Goal: Information Seeking & Learning: Learn about a topic

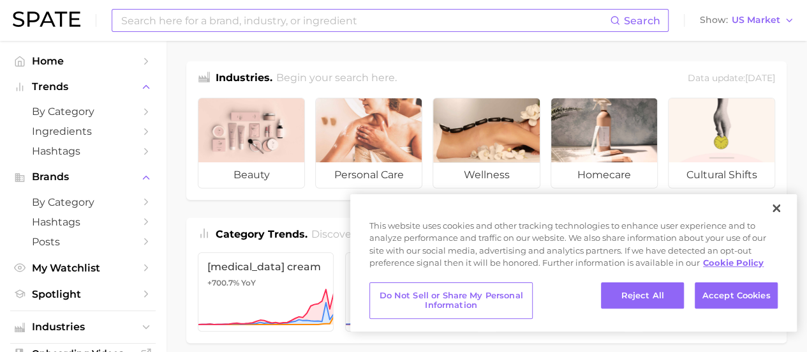
click at [166, 20] on input at bounding box center [365, 21] width 490 height 22
type input "HUDA"
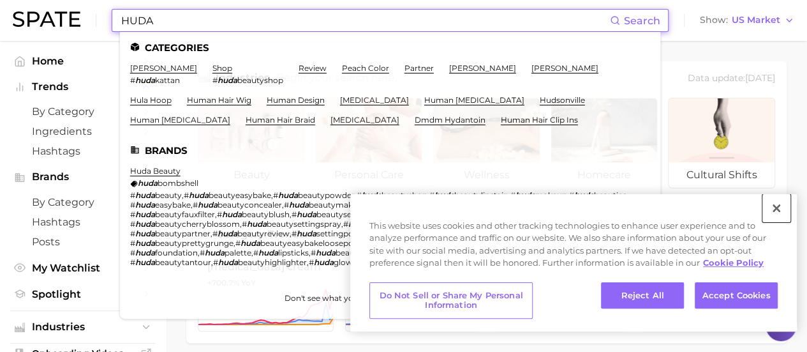
click at [777, 211] on button "Close" at bounding box center [777, 208] width 28 height 28
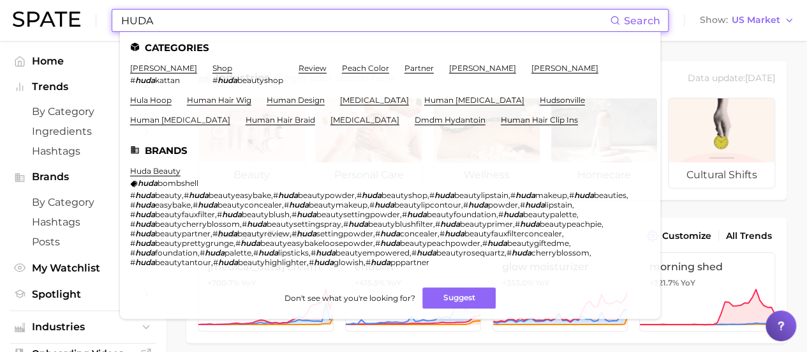
click at [175, 29] on input "HUDA" at bounding box center [365, 21] width 490 height 22
click at [162, 70] on link "[PERSON_NAME]" at bounding box center [163, 68] width 67 height 10
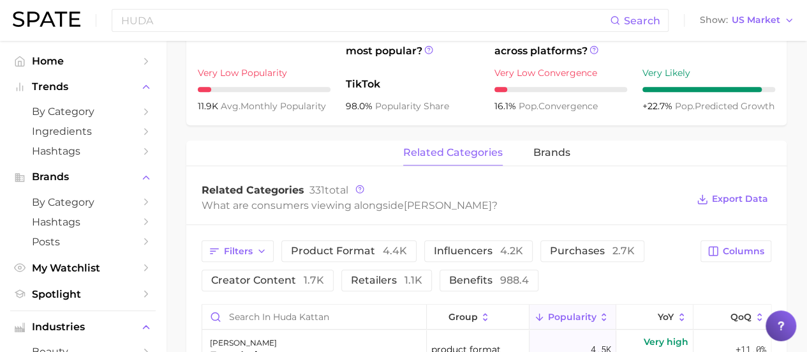
scroll to position [188, 0]
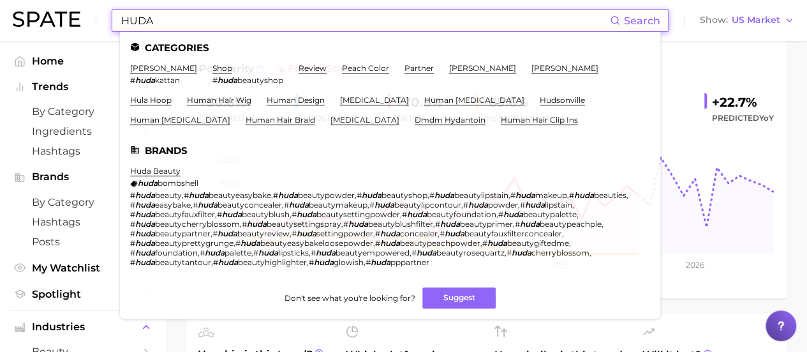
click at [203, 25] on input "HUDA" at bounding box center [365, 21] width 490 height 22
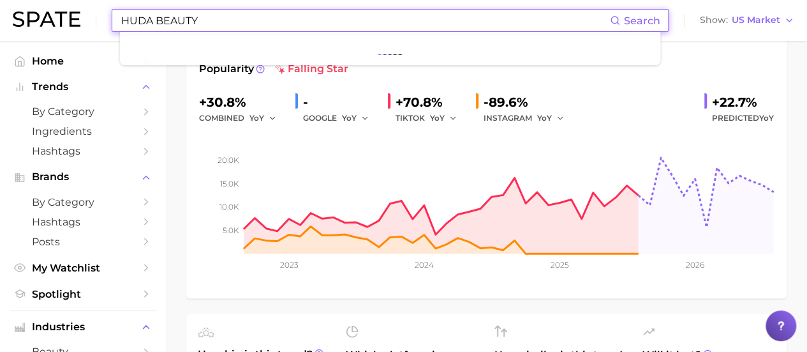
type input "HUDA BEAUTY"
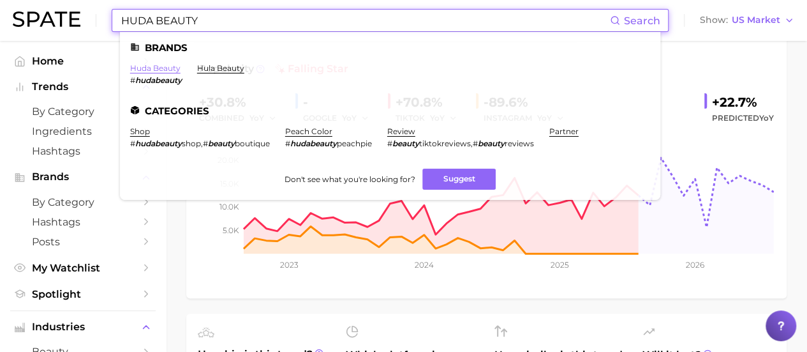
click at [163, 71] on link "huda beauty" at bounding box center [155, 68] width 50 height 10
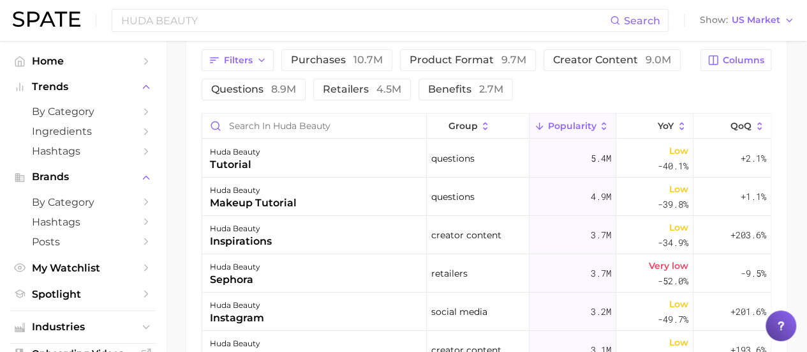
scroll to position [551, 0]
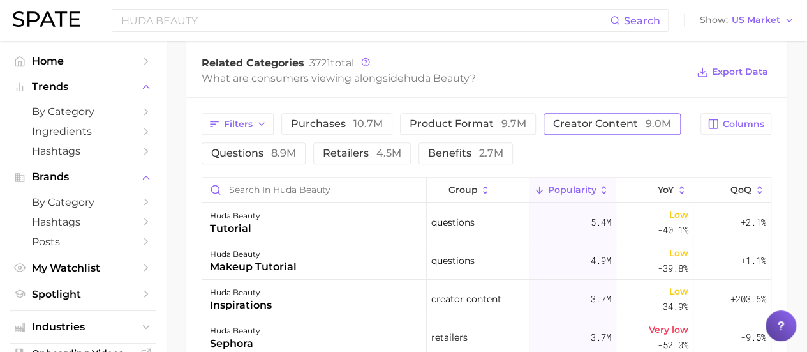
click at [583, 124] on span "creator content 9.0m" at bounding box center [612, 124] width 118 height 10
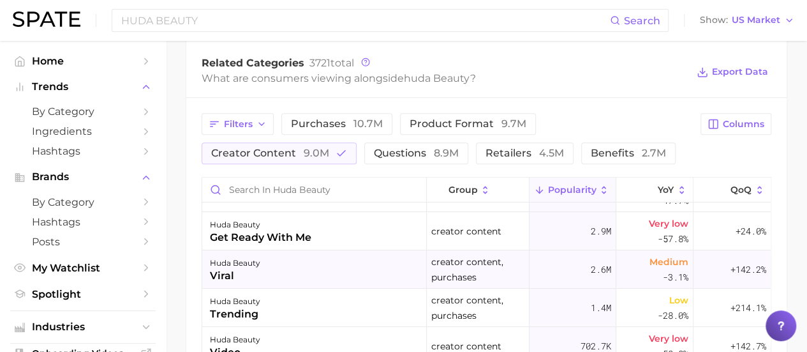
scroll to position [0, 0]
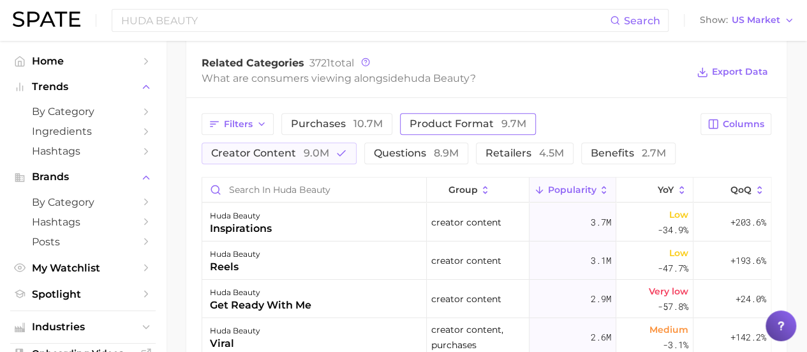
click at [451, 128] on span "product format 9.7m" at bounding box center [468, 124] width 117 height 10
click at [325, 123] on span "purchases 10.7m" at bounding box center [337, 124] width 92 height 10
click at [259, 128] on icon "button" at bounding box center [262, 124] width 10 height 10
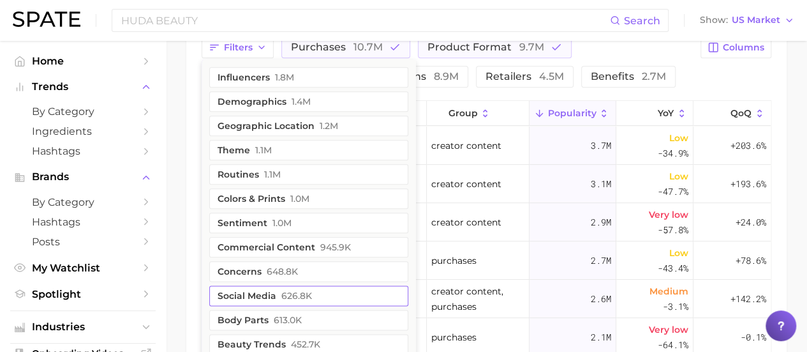
scroll to position [611, 0]
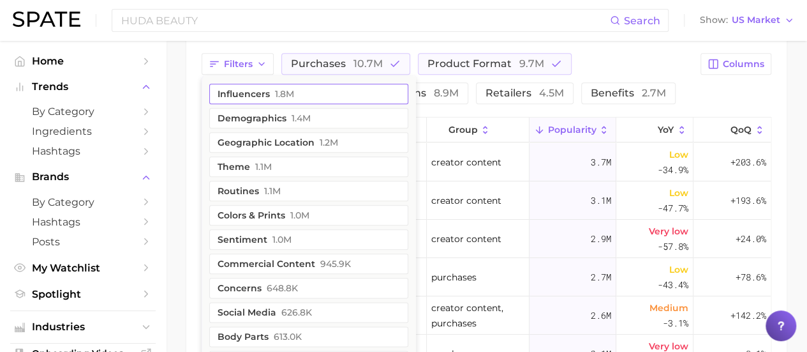
click at [265, 92] on button "influencers 1.8m" at bounding box center [308, 94] width 199 height 20
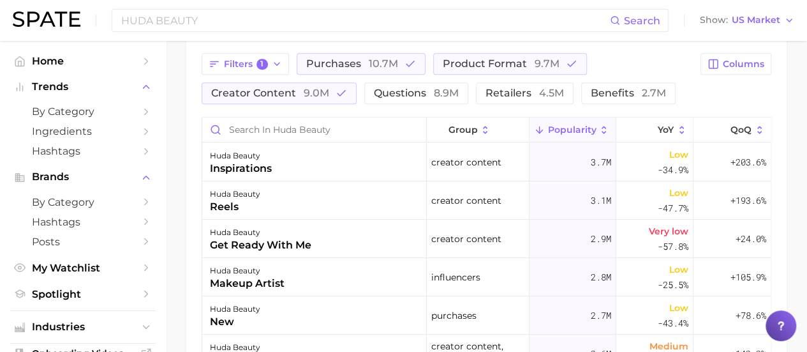
click at [667, 67] on div "Filters 1 purchases 10.7m product format 9.7m creator content 9.0m questions 8.…" at bounding box center [447, 78] width 491 height 51
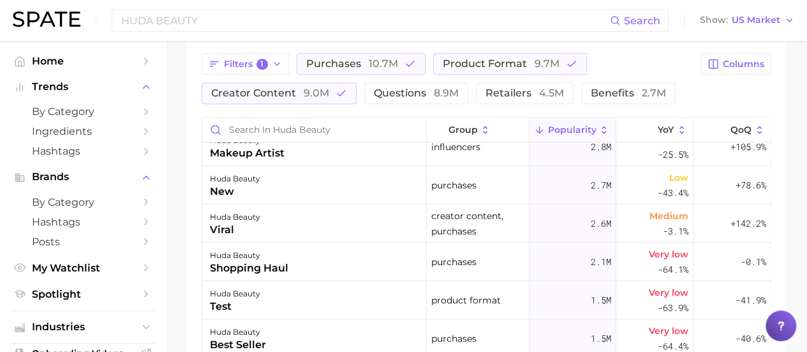
scroll to position [255, 0]
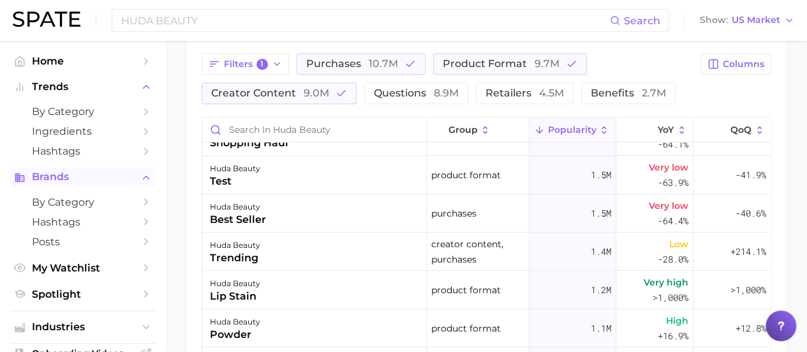
click at [49, 177] on span "Brands" at bounding box center [83, 176] width 102 height 11
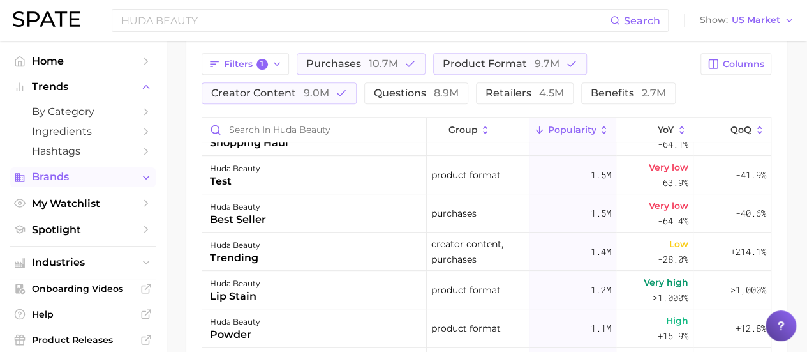
click at [49, 177] on span "Brands" at bounding box center [83, 176] width 102 height 11
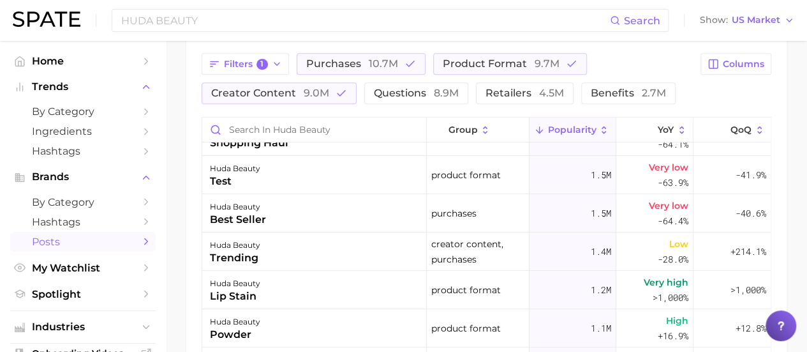
click at [48, 242] on span "Posts" at bounding box center [83, 242] width 102 height 12
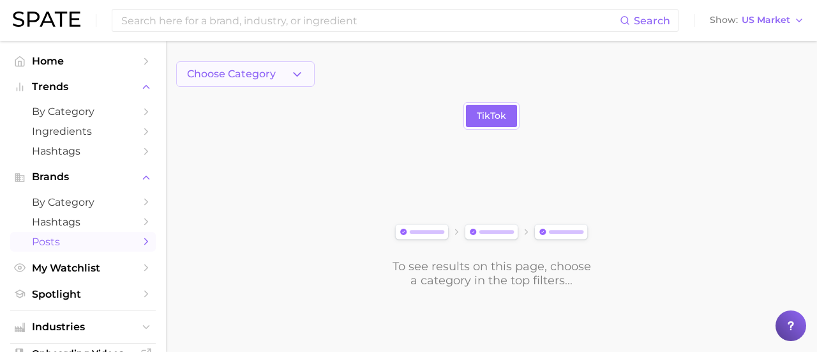
click at [298, 82] on button "Choose Category" at bounding box center [245, 74] width 138 height 26
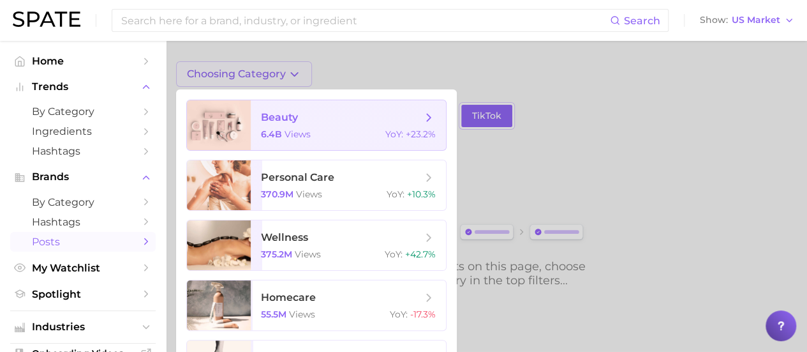
click at [292, 127] on span "beauty 6.4b views YoY : +23.2%" at bounding box center [348, 125] width 195 height 50
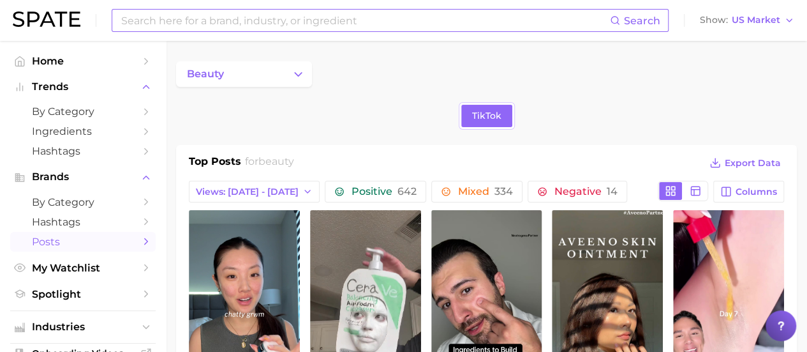
click at [245, 23] on input at bounding box center [365, 21] width 490 height 22
type input "MAKEUP"
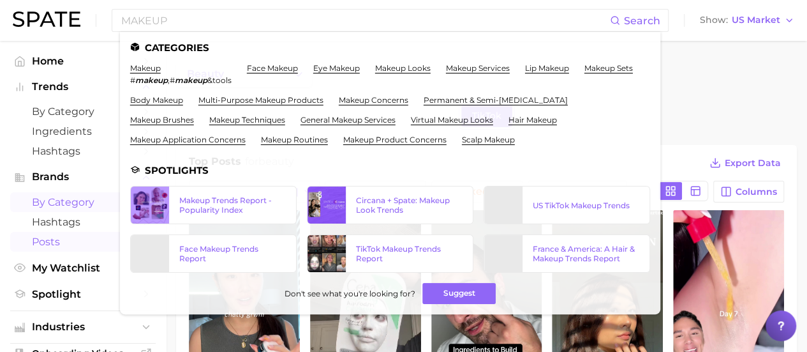
click at [71, 199] on span "by Category" at bounding box center [83, 202] width 102 height 12
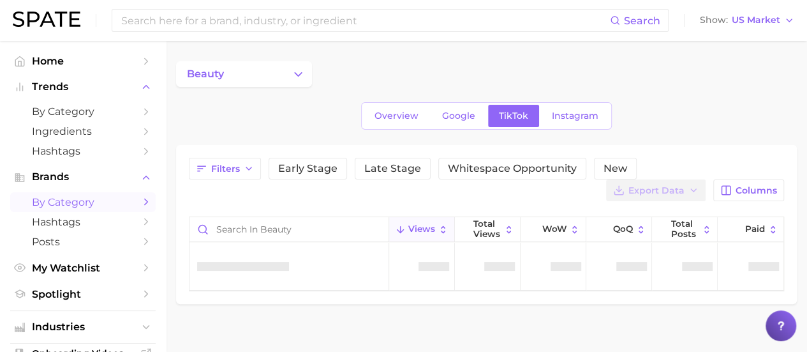
click at [140, 202] on icon "Sidebar" at bounding box center [145, 201] width 11 height 11
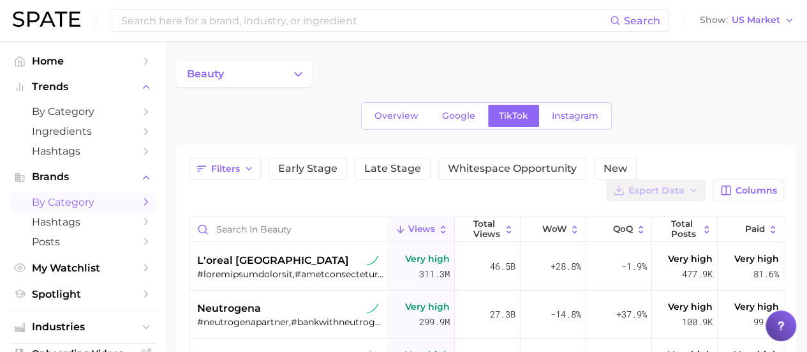
click at [140, 202] on icon "Sidebar" at bounding box center [145, 201] width 11 height 11
click at [291, 72] on button "beauty" at bounding box center [244, 74] width 136 height 26
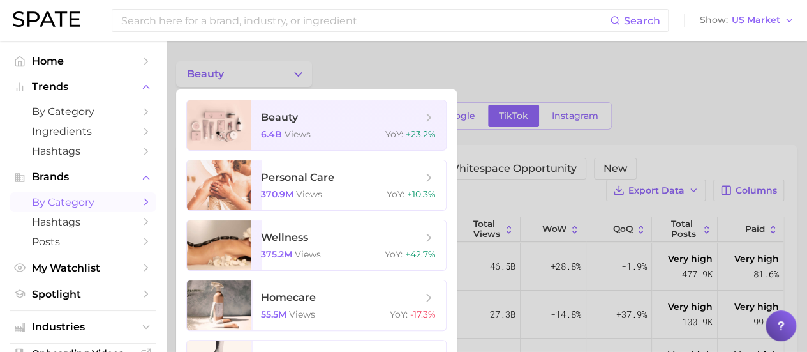
click at [341, 73] on div at bounding box center [403, 176] width 807 height 352
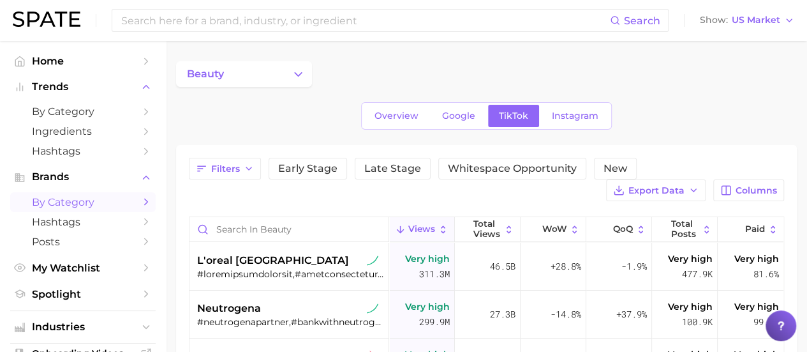
click at [140, 201] on icon "Sidebar" at bounding box center [145, 201] width 11 height 11
click at [125, 221] on link "Hashtags" at bounding box center [83, 222] width 146 height 20
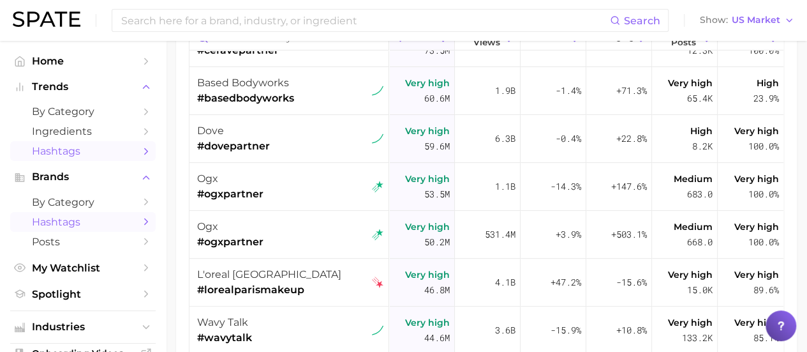
click at [140, 154] on icon "Sidebar" at bounding box center [145, 151] width 11 height 11
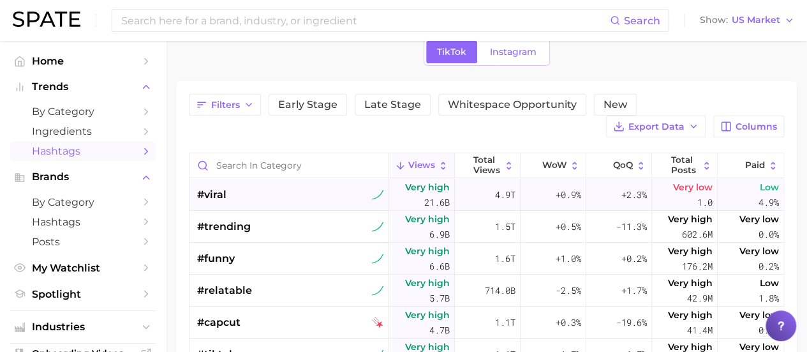
click at [228, 194] on div "#viral" at bounding box center [290, 195] width 186 height 32
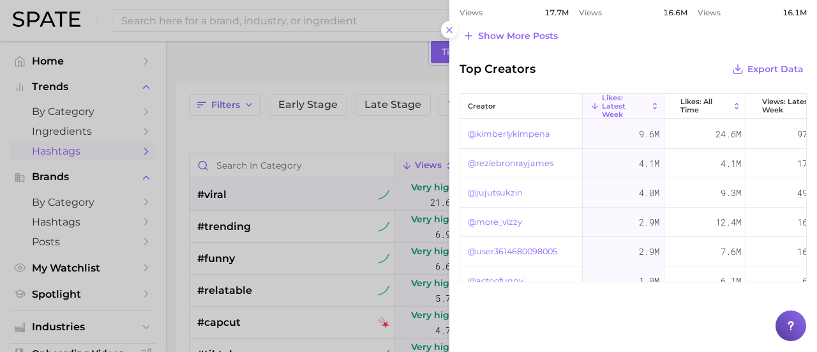
click at [66, 112] on div at bounding box center [408, 176] width 817 height 352
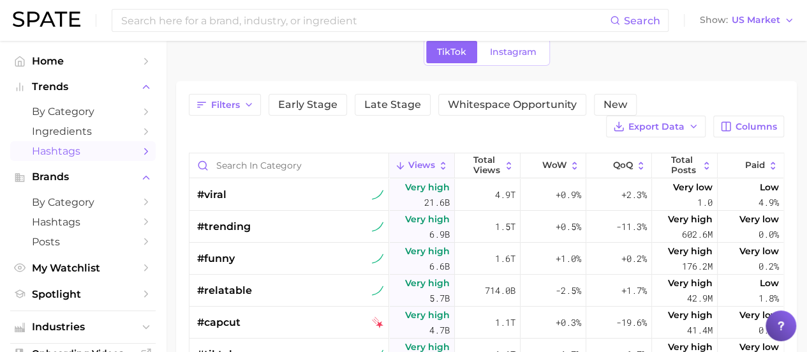
click at [66, 112] on span "by Category" at bounding box center [83, 111] width 102 height 12
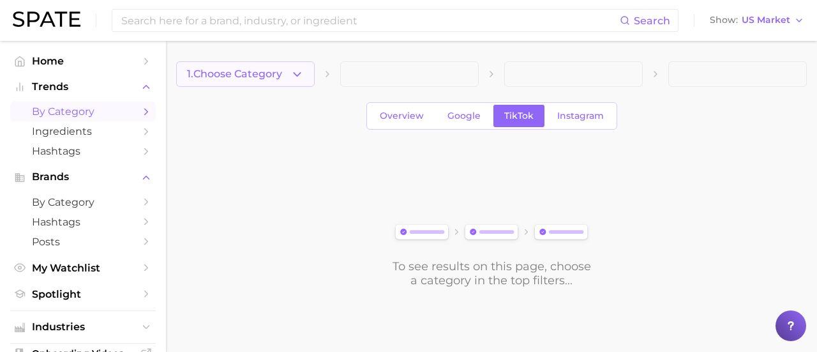
click at [298, 73] on icon "button" at bounding box center [296, 74] width 13 height 13
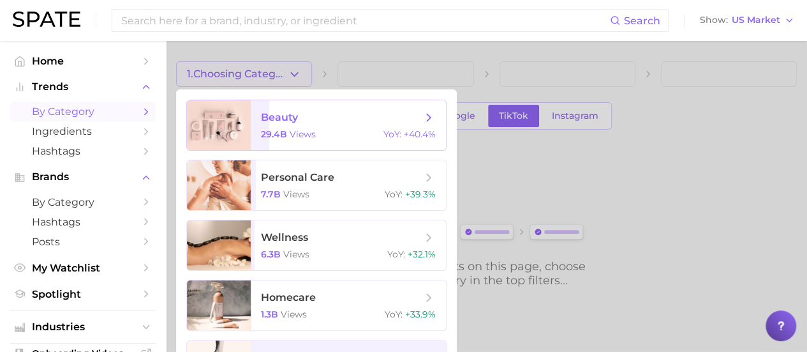
click at [302, 121] on span "beauty" at bounding box center [341, 117] width 161 height 14
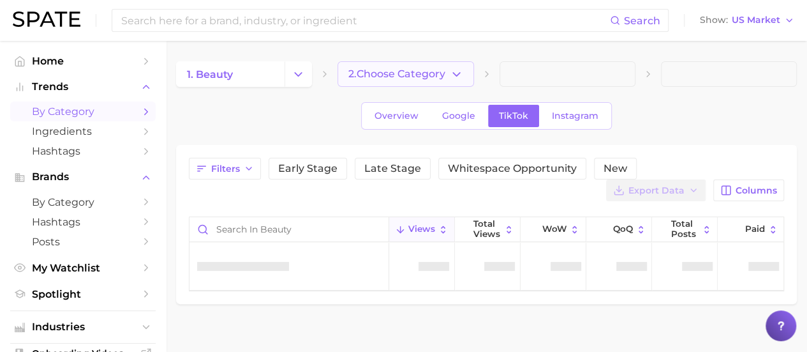
click at [453, 73] on icon "button" at bounding box center [456, 74] width 13 height 13
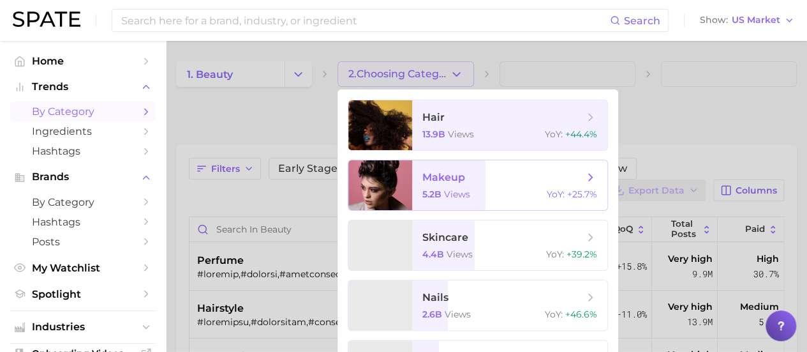
click at [491, 178] on span "makeup" at bounding box center [503, 177] width 161 height 14
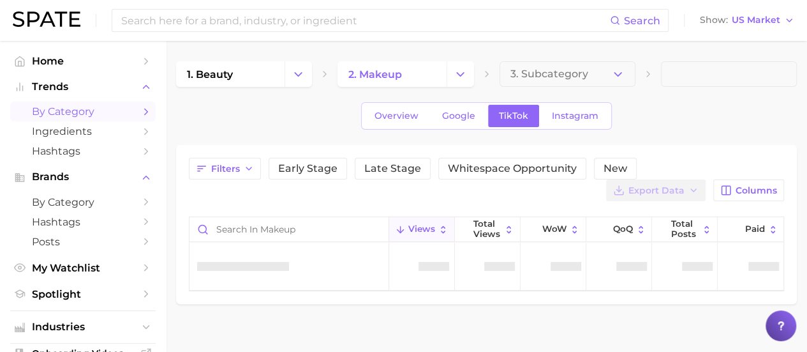
click at [613, 73] on icon "button" at bounding box center [617, 74] width 13 height 13
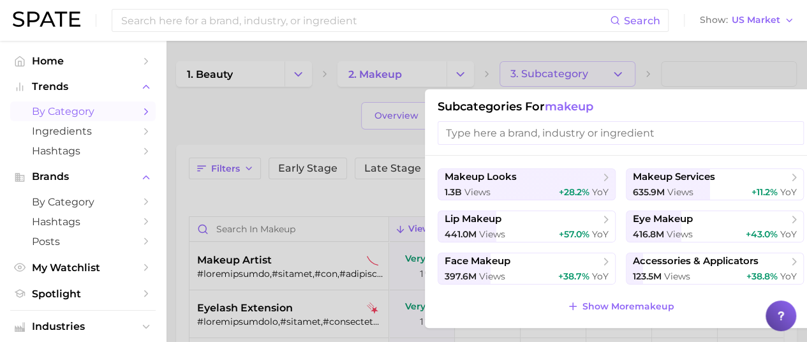
click at [613, 73] on div at bounding box center [403, 171] width 807 height 342
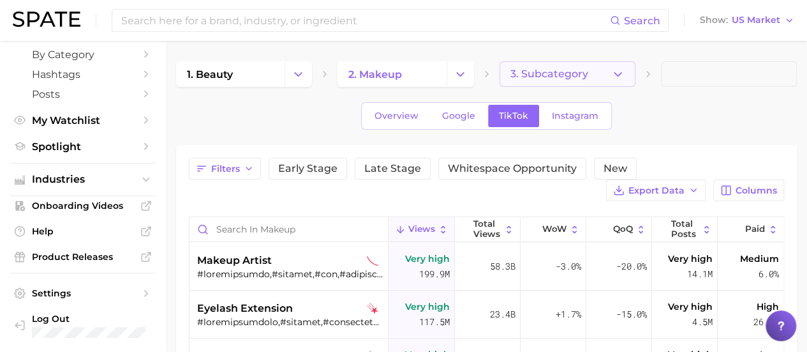
click at [615, 71] on icon "button" at bounding box center [617, 74] width 13 height 13
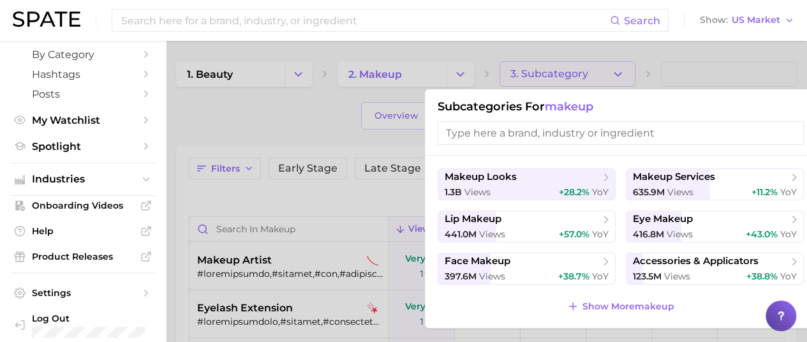
click at [518, 135] on input "search" at bounding box center [621, 133] width 366 height 24
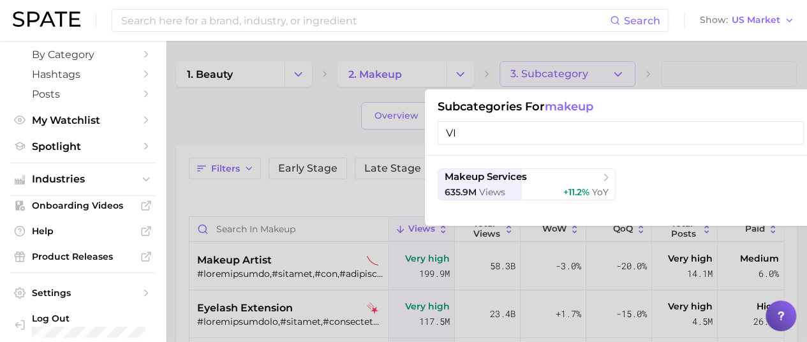
type input "V"
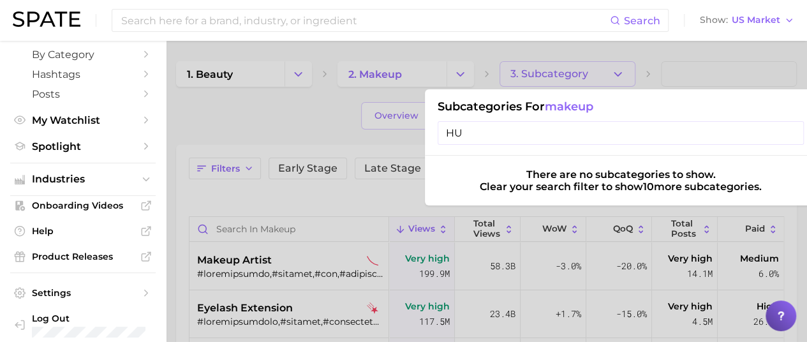
type input "H"
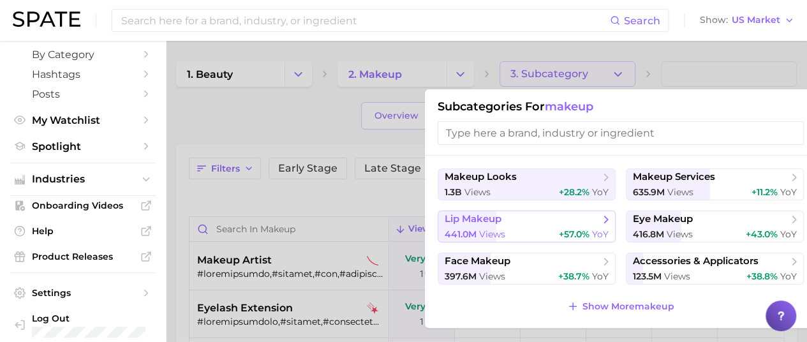
click at [559, 218] on span "lip makeup" at bounding box center [522, 219] width 155 height 13
